Goal: Task Accomplishment & Management: Manage account settings

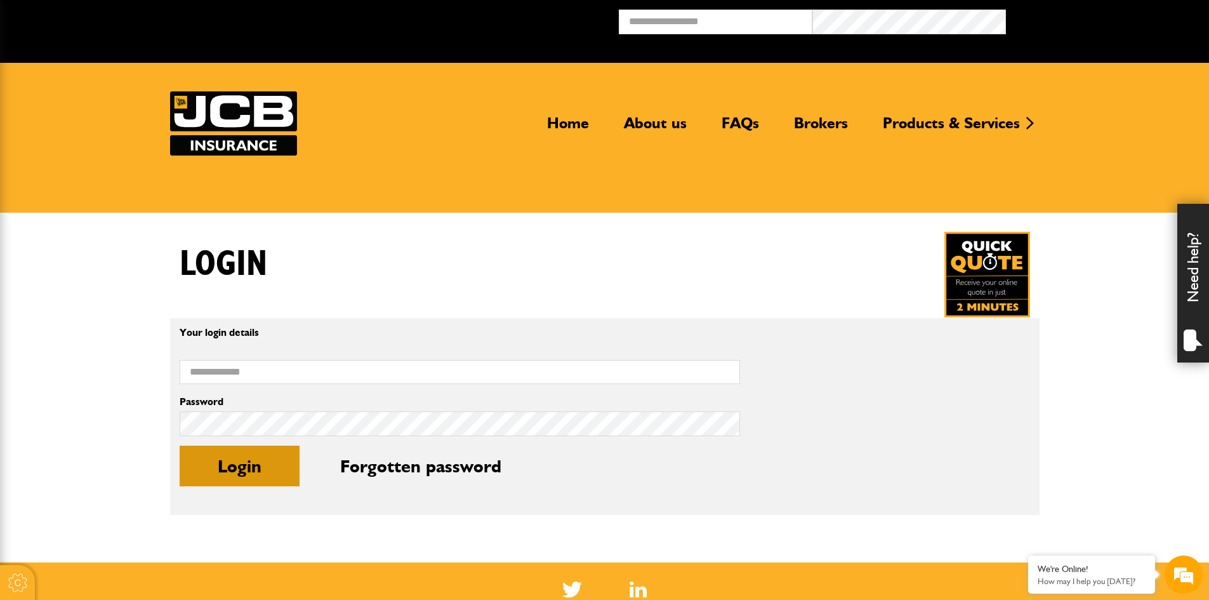
type input "**********"
drag, startPoint x: 260, startPoint y: 481, endPoint x: 270, endPoint y: 469, distance: 16.2
click at [260, 481] on button "Login" at bounding box center [240, 465] width 120 height 41
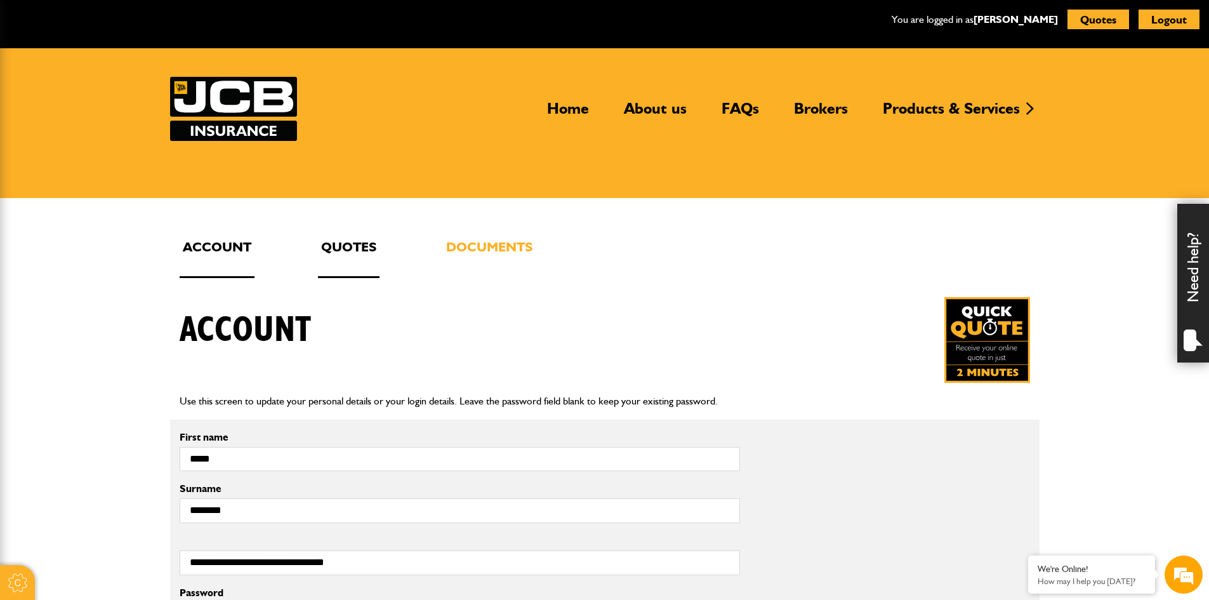
click at [354, 245] on link "Quotes" at bounding box center [349, 257] width 62 height 42
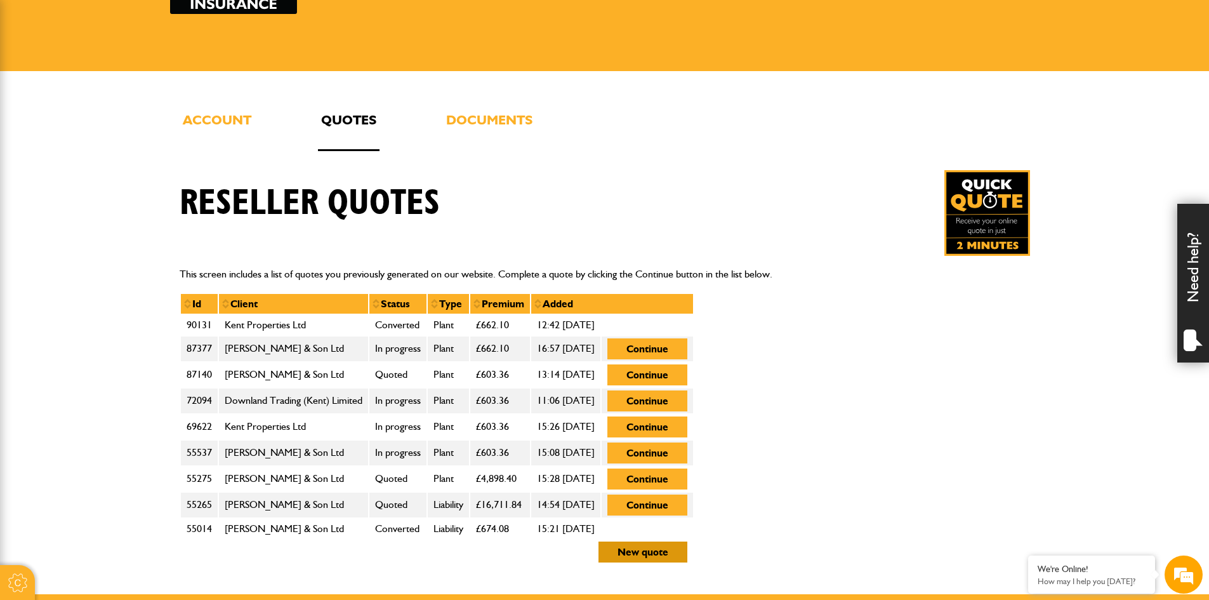
click at [687, 551] on button "New quote" at bounding box center [642, 551] width 89 height 21
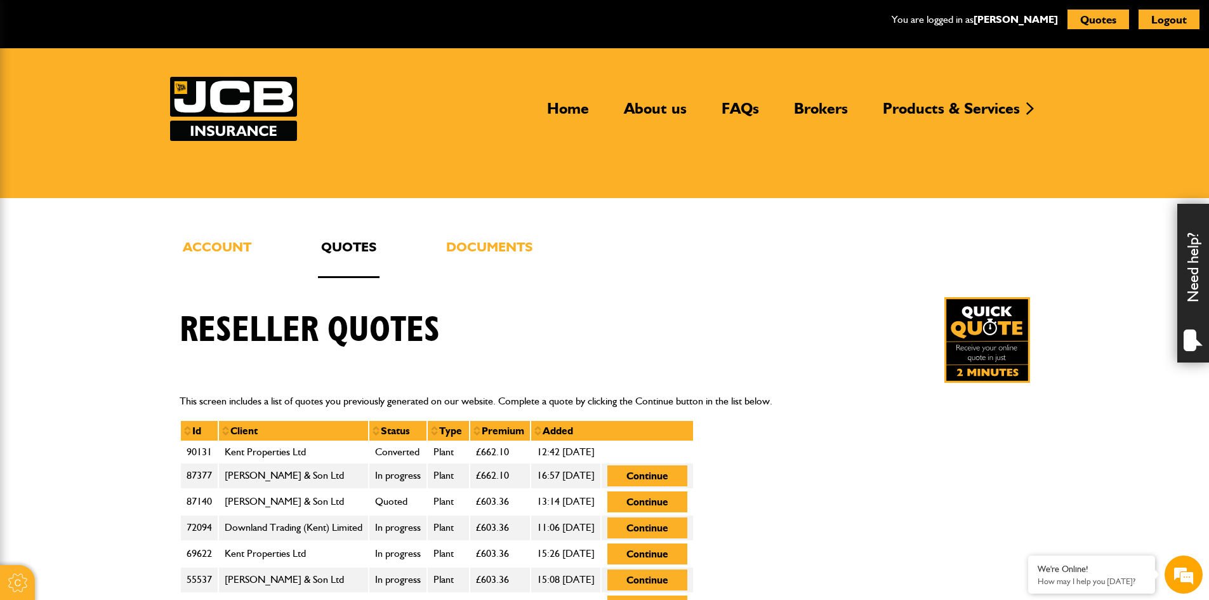
drag, startPoint x: 1101, startPoint y: 15, endPoint x: 698, endPoint y: 122, distance: 417.0
click at [1101, 15] on button "Quotes" at bounding box center [1098, 20] width 62 height 20
drag, startPoint x: 1184, startPoint y: 17, endPoint x: 670, endPoint y: 63, distance: 516.1
click at [1184, 17] on button "Logout" at bounding box center [1168, 20] width 61 height 20
